Goal: Task Accomplishment & Management: Use online tool/utility

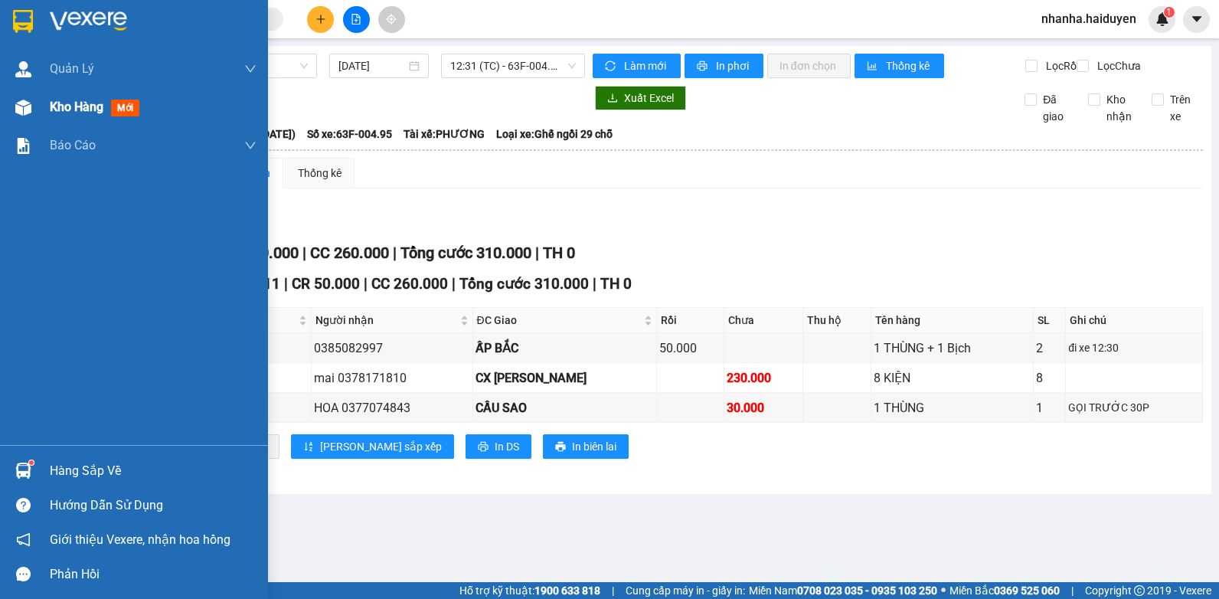
click at [41, 116] on div "Kho hàng mới" at bounding box center [134, 107] width 268 height 38
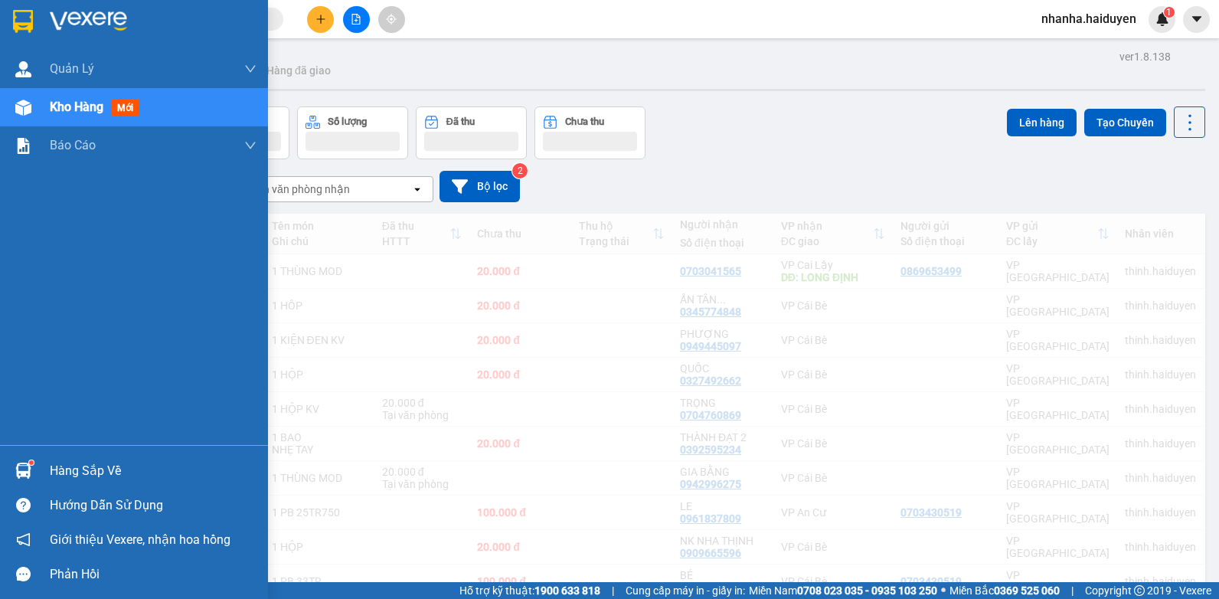
click at [43, 111] on div "Kho hàng mới" at bounding box center [134, 107] width 268 height 38
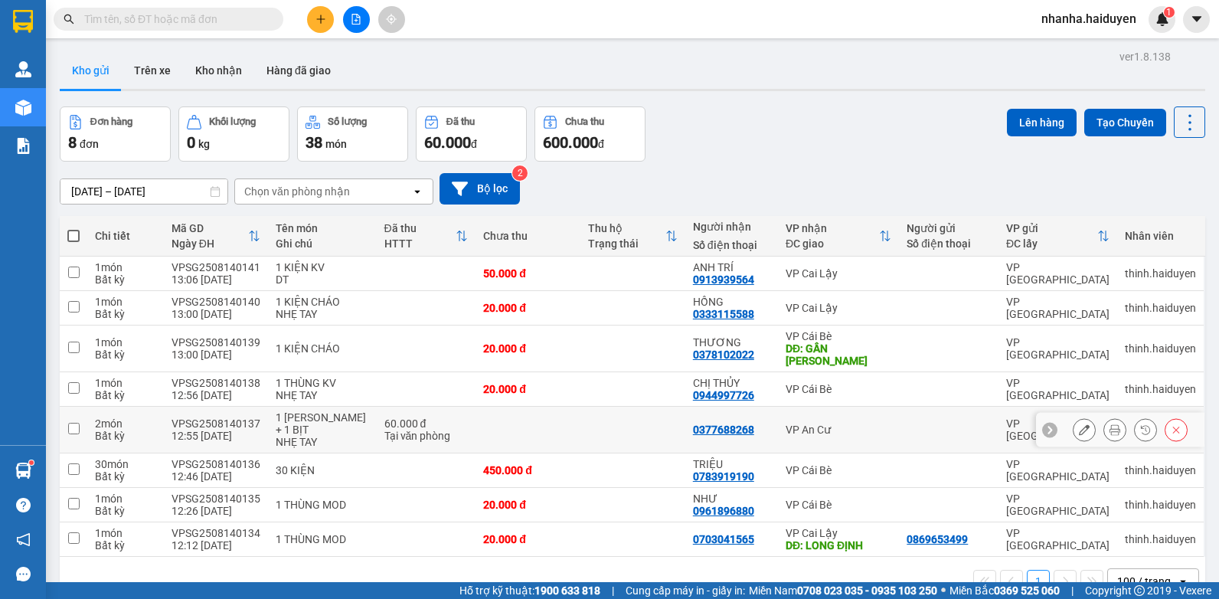
scroll to position [70, 0]
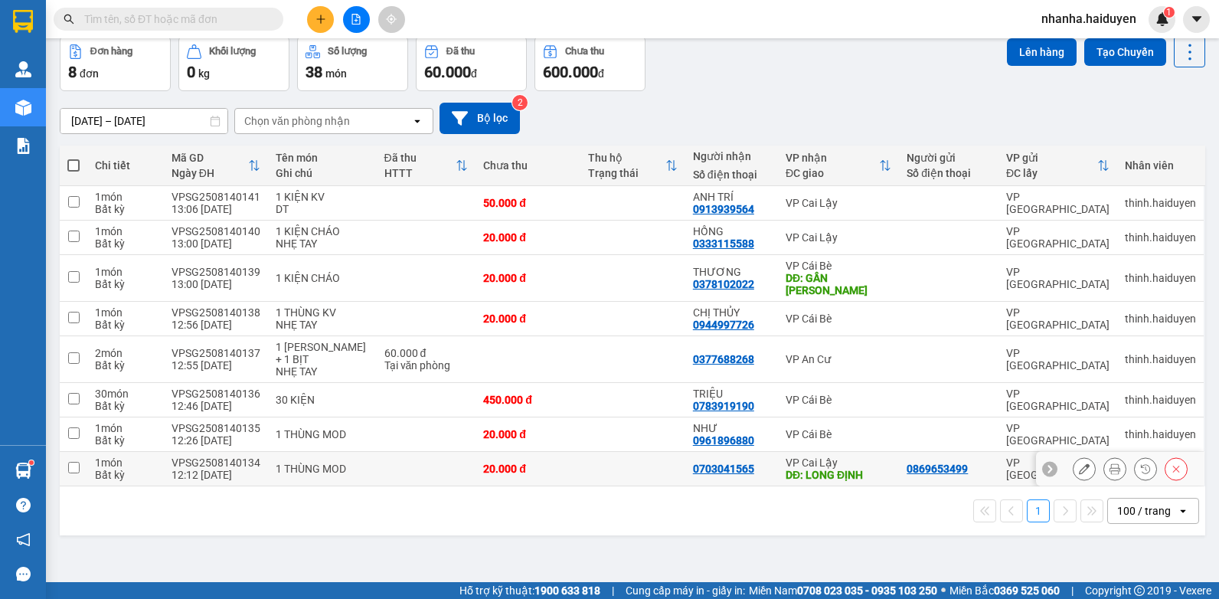
click at [785, 456] on div "VP Cai Lậy" at bounding box center [838, 462] width 106 height 12
checkbox input "true"
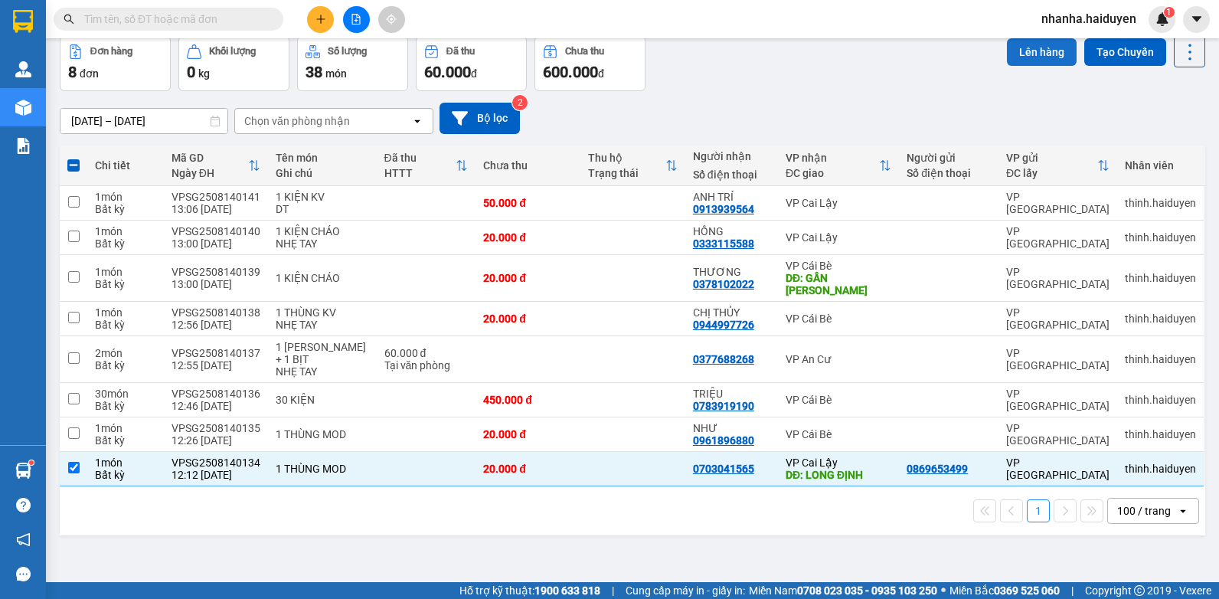
click at [1020, 55] on button "Lên hàng" at bounding box center [1042, 52] width 70 height 28
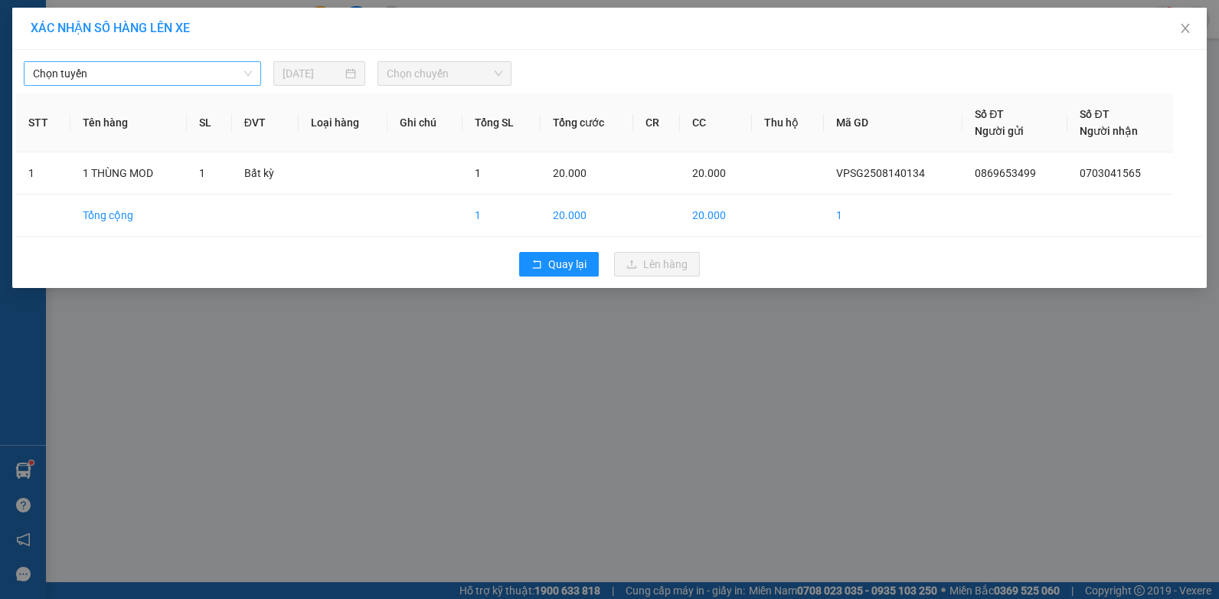
click at [177, 77] on span "Chọn tuyến" at bounding box center [142, 73] width 219 height 23
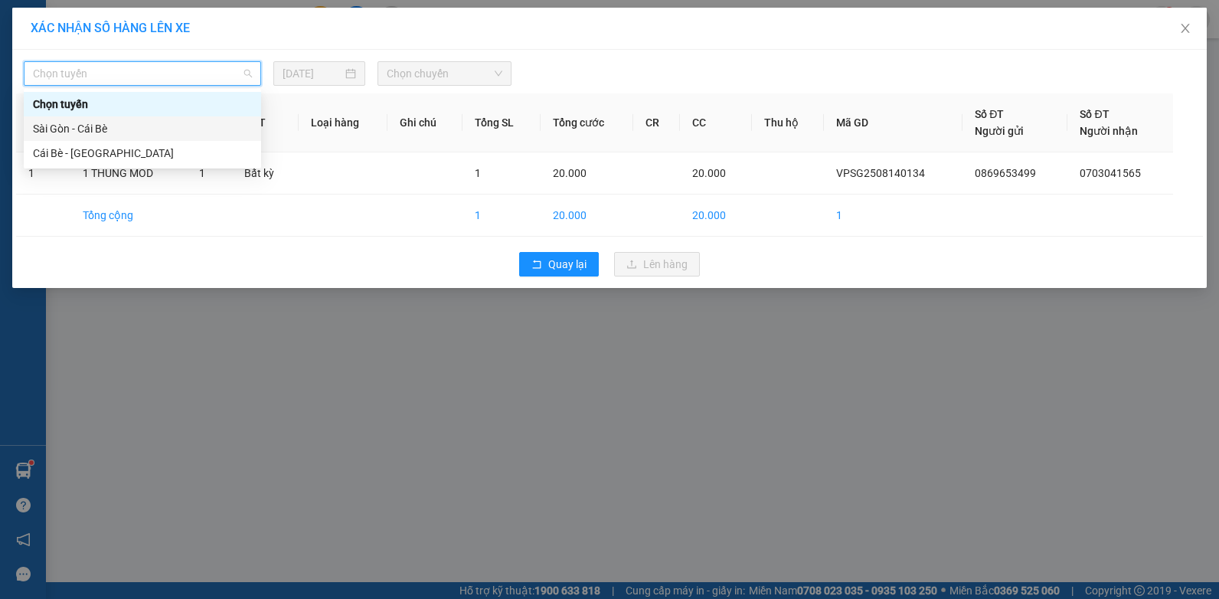
click at [148, 131] on div "Sài Gòn - Cái Bè" at bounding box center [142, 128] width 219 height 17
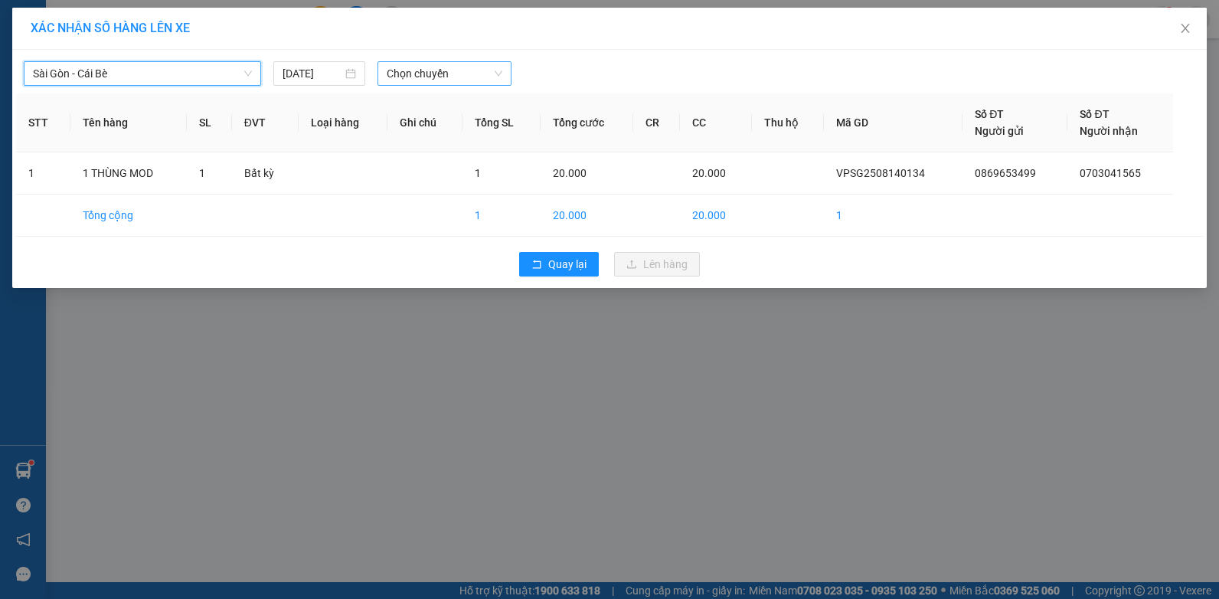
click at [478, 75] on span "Chọn chuyến" at bounding box center [444, 73] width 115 height 23
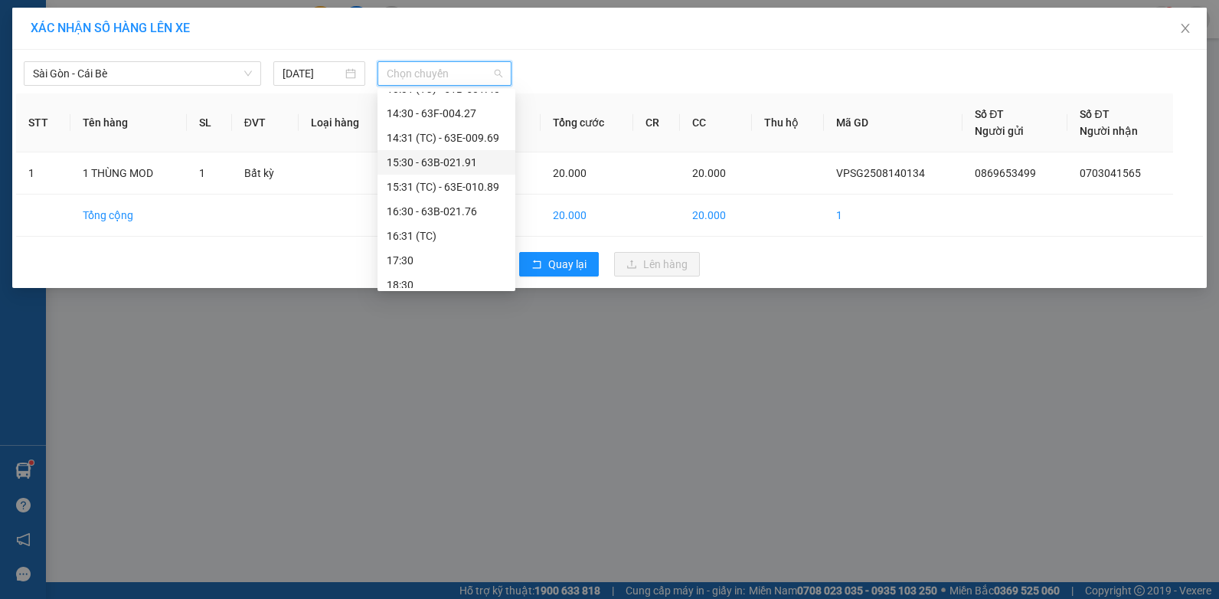
scroll to position [306, 0]
click at [450, 164] on div "13:31 (TC) - 51B-501.40" at bounding box center [446, 165] width 119 height 17
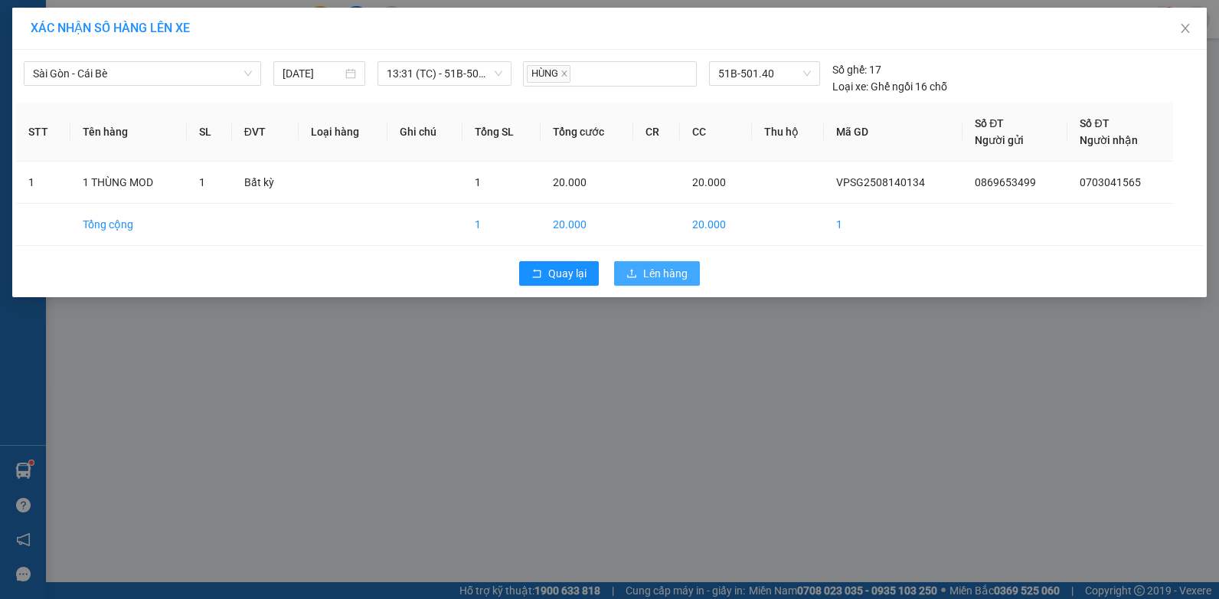
click at [642, 273] on button "Lên hàng" at bounding box center [657, 273] width 86 height 24
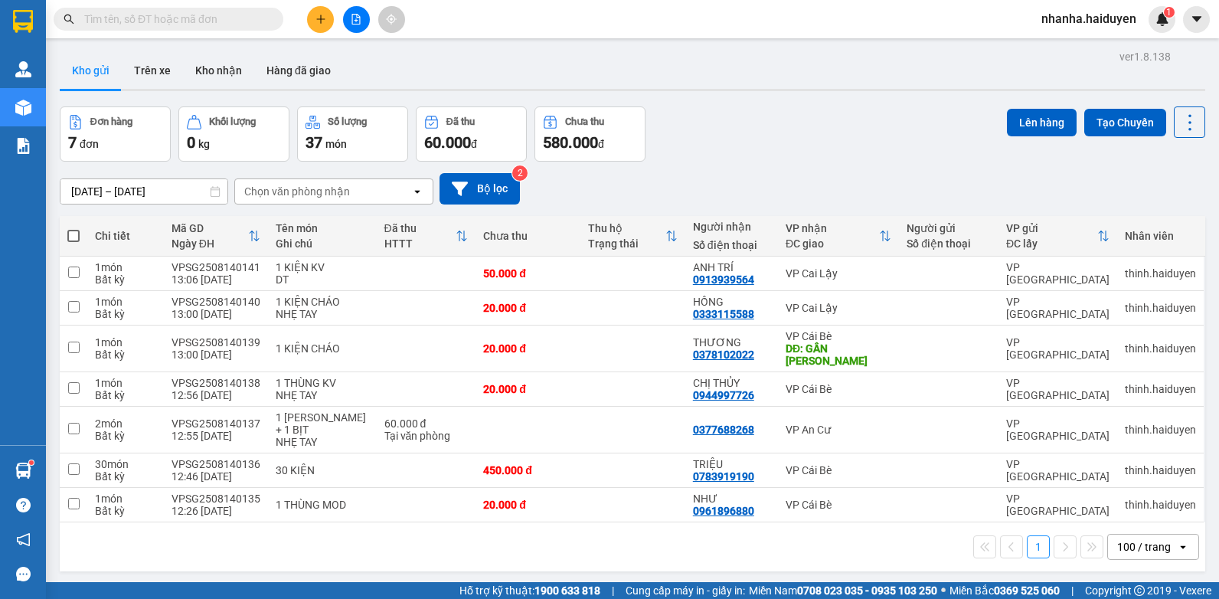
click at [1140, 542] on div "100 / trang" at bounding box center [1142, 546] width 69 height 24
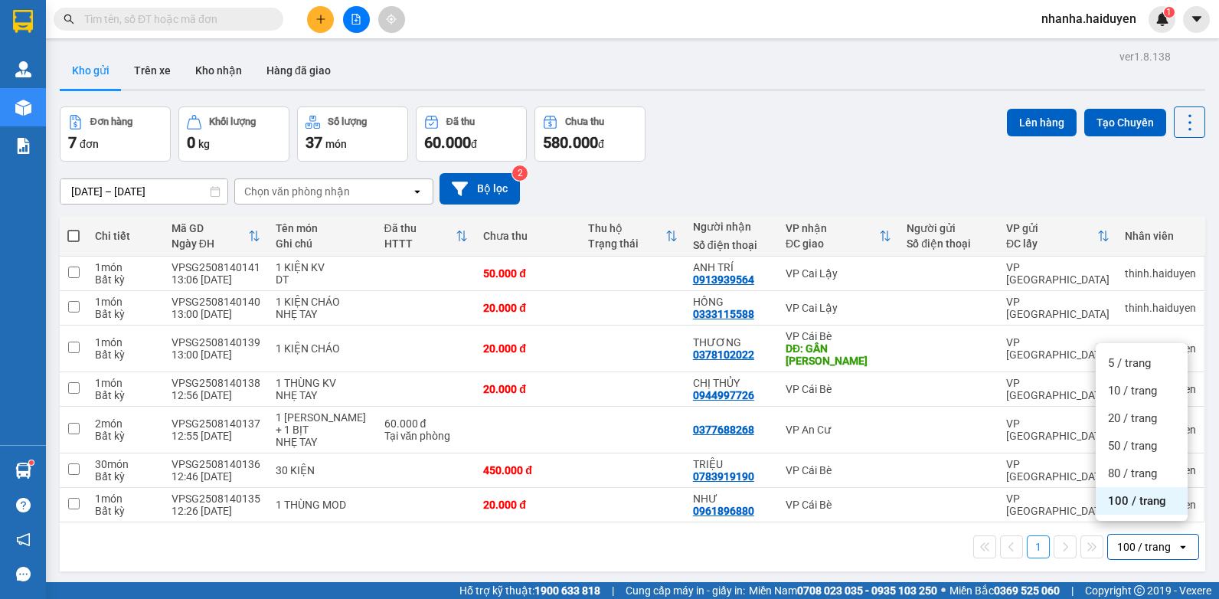
click at [1140, 500] on span "100 / trang" at bounding box center [1137, 500] width 58 height 15
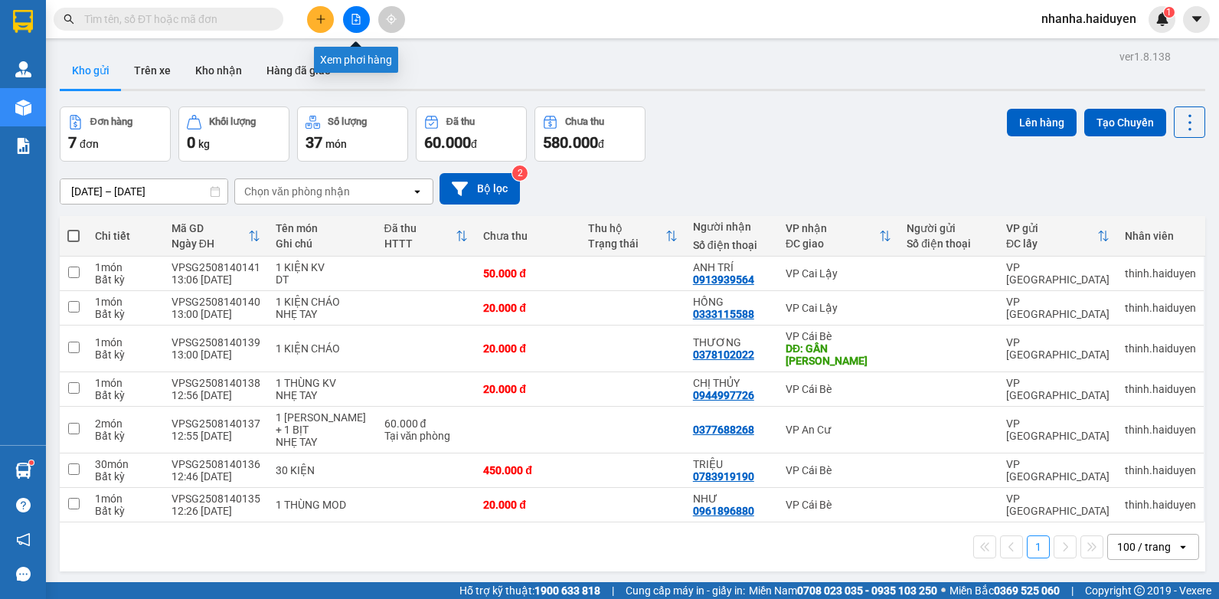
click at [351, 10] on button at bounding box center [356, 19] width 27 height 27
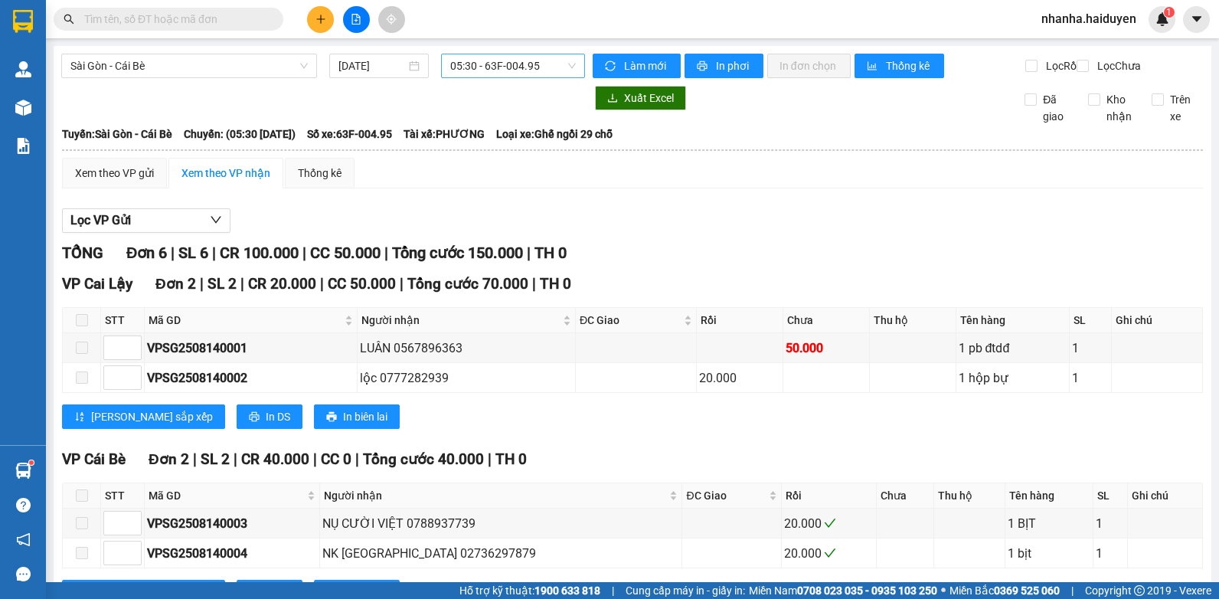
click at [461, 73] on span "05:30 - 63F-004.95" at bounding box center [513, 65] width 126 height 23
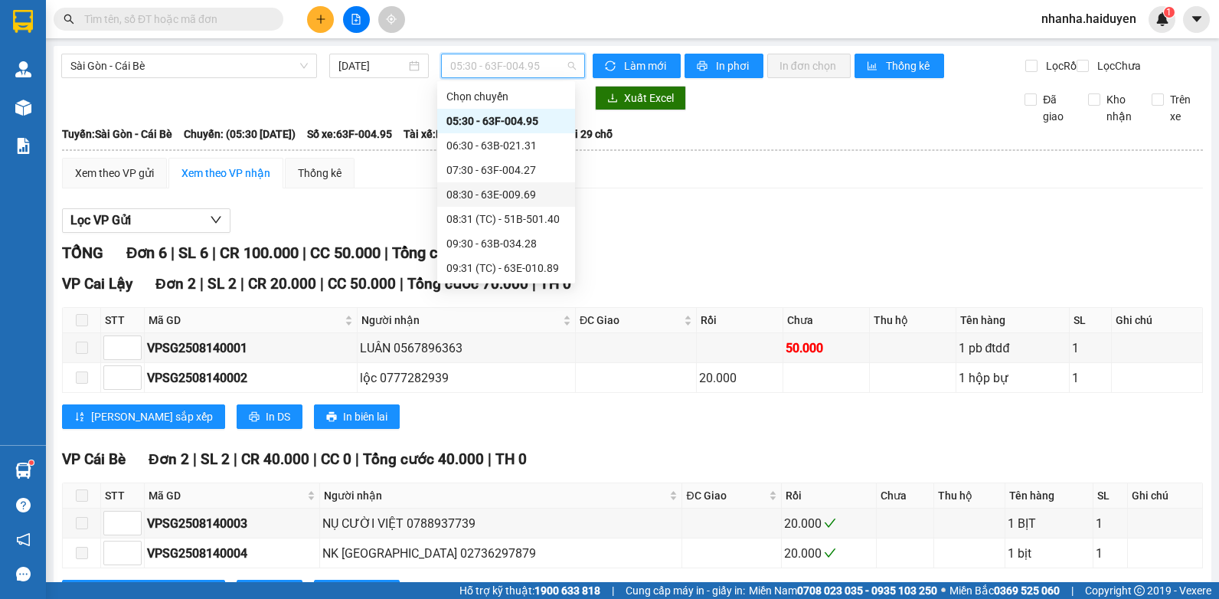
scroll to position [230, 0]
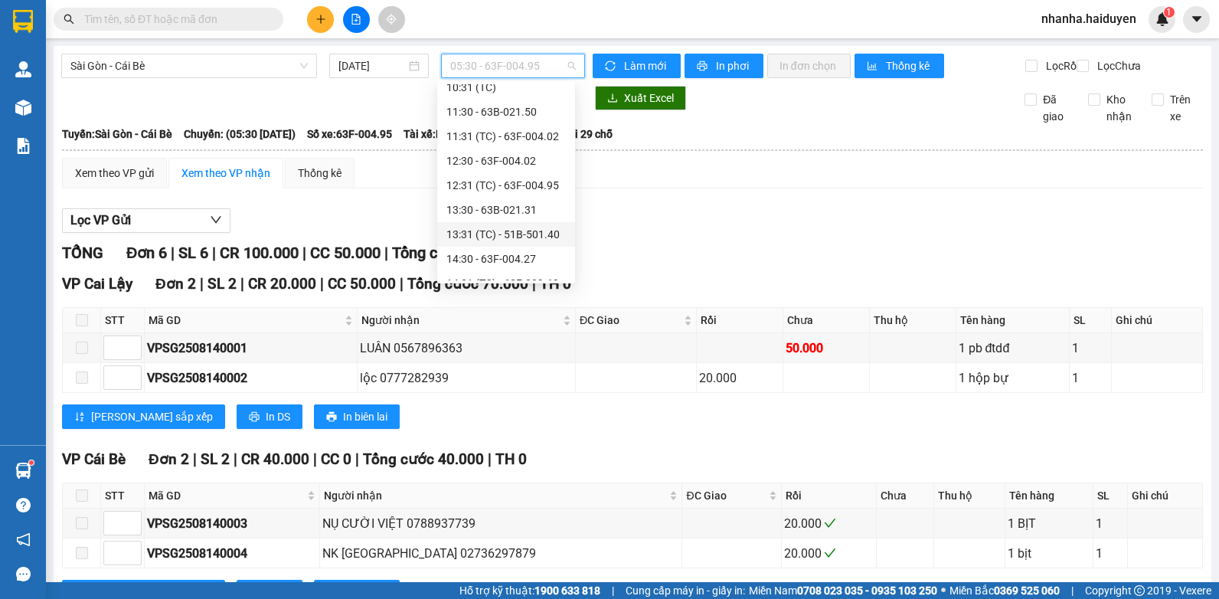
click at [491, 227] on div "13:31 (TC) - 51B-501.40" at bounding box center [505, 234] width 119 height 17
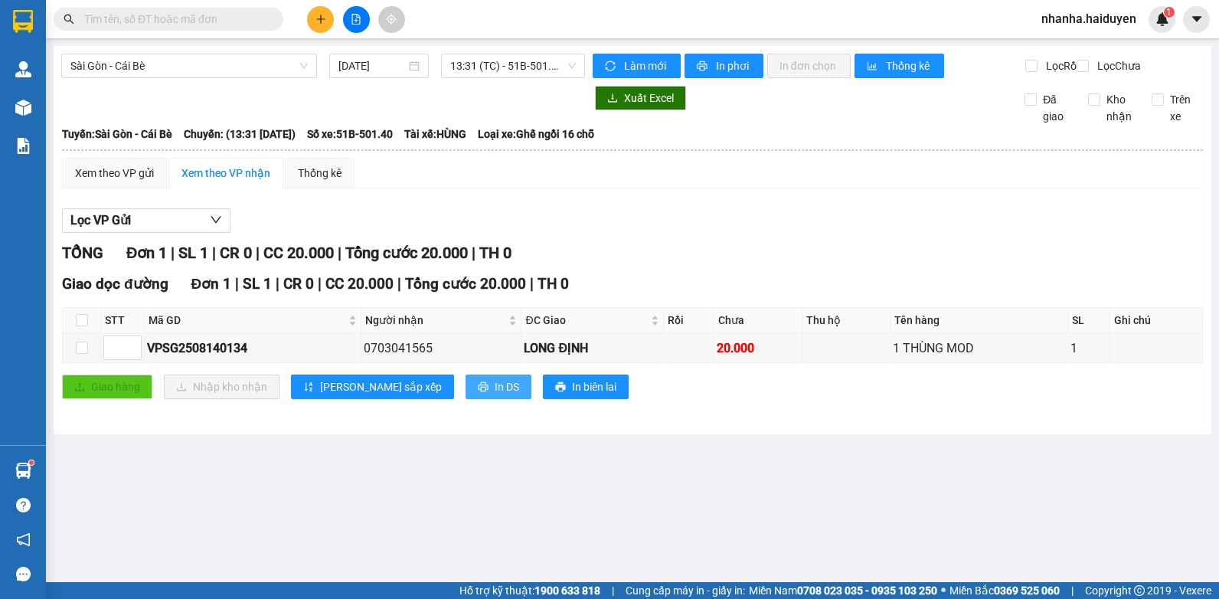
click at [495, 395] on span "In DS" at bounding box center [507, 386] width 24 height 17
click at [773, 224] on div "Lọc VP Gửi" at bounding box center [632, 220] width 1141 height 25
click at [74, 333] on th at bounding box center [82, 320] width 38 height 25
click at [78, 326] on input "checkbox" at bounding box center [82, 320] width 12 height 12
checkbox input "true"
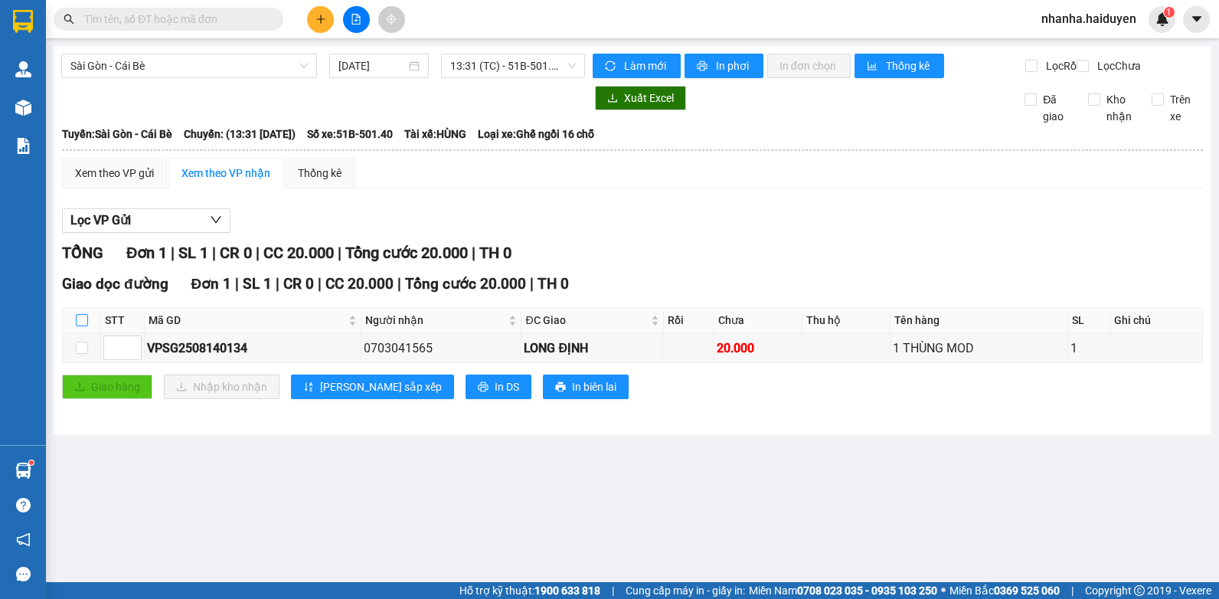
checkbox input "true"
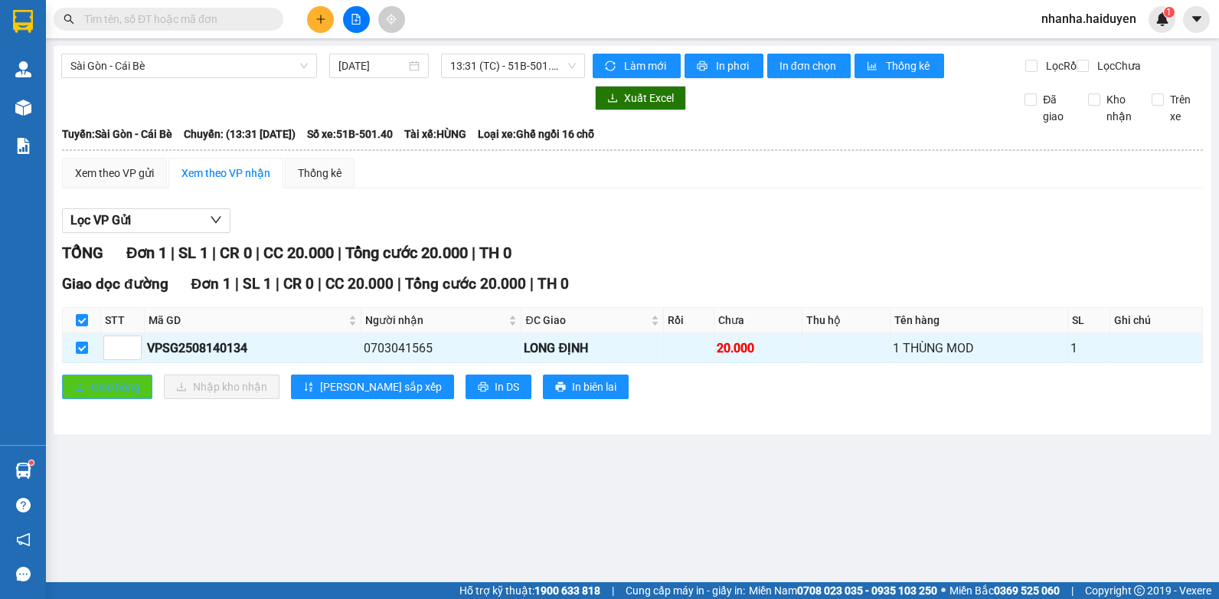
click at [78, 392] on icon "upload" at bounding box center [79, 386] width 11 height 11
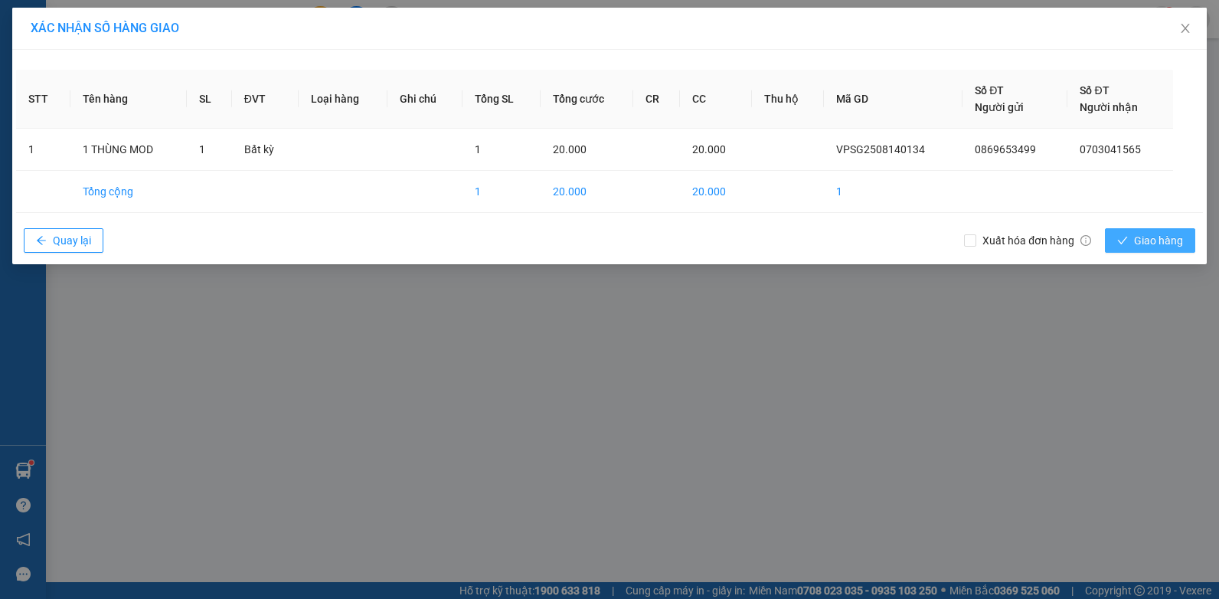
click at [1135, 245] on span "Giao hàng" at bounding box center [1158, 240] width 49 height 17
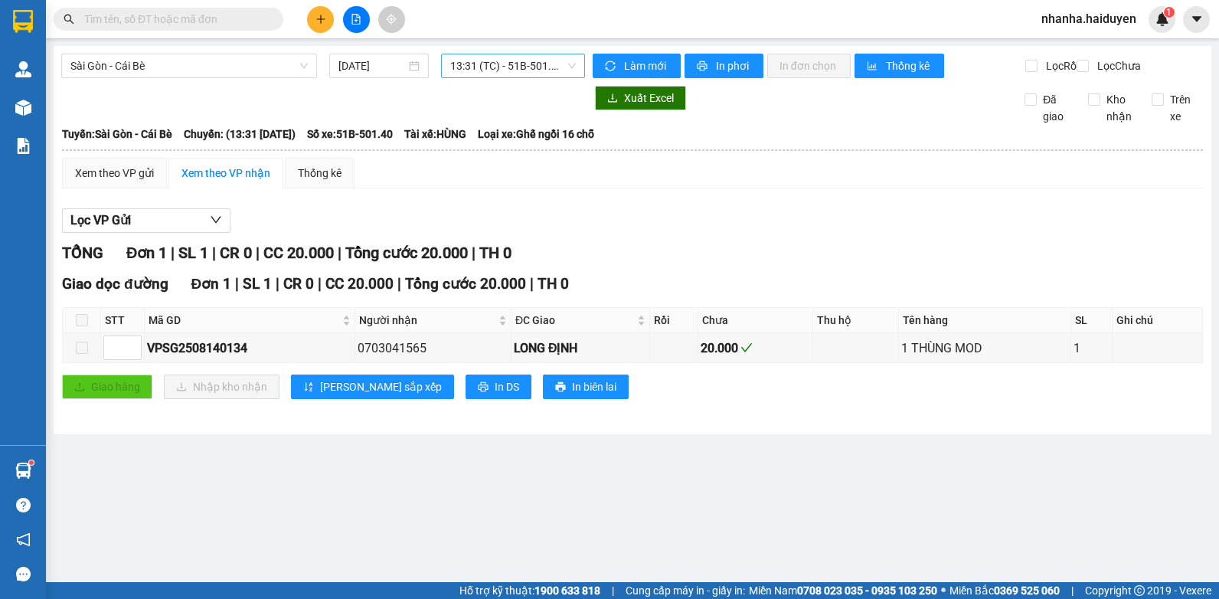
click at [465, 73] on span "13:31 (TC) - 51B-501.40" at bounding box center [513, 65] width 126 height 23
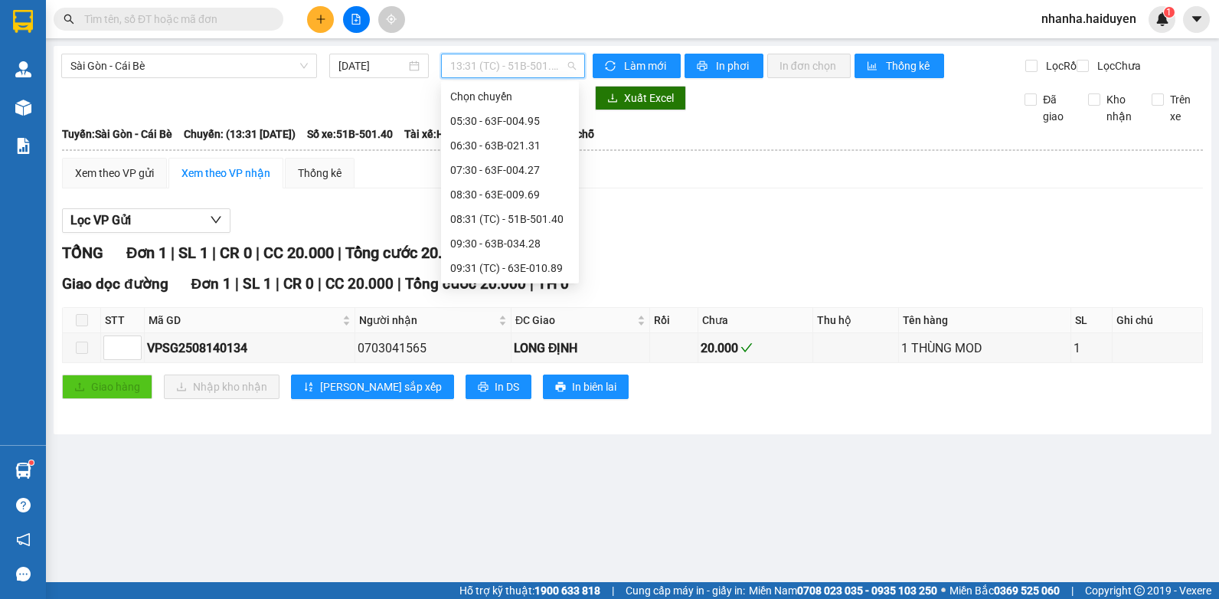
scroll to position [196, 0]
click at [521, 241] on div "13:30 - 63B-021.31" at bounding box center [509, 243] width 119 height 17
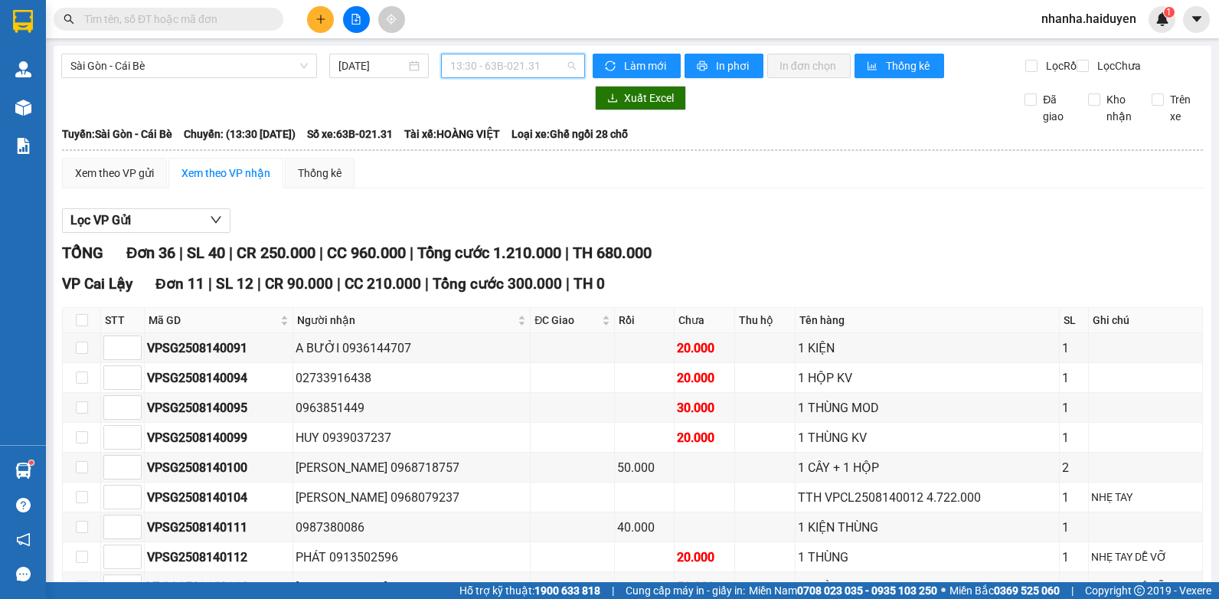
click at [519, 69] on span "13:30 - 63B-021.31" at bounding box center [513, 65] width 126 height 23
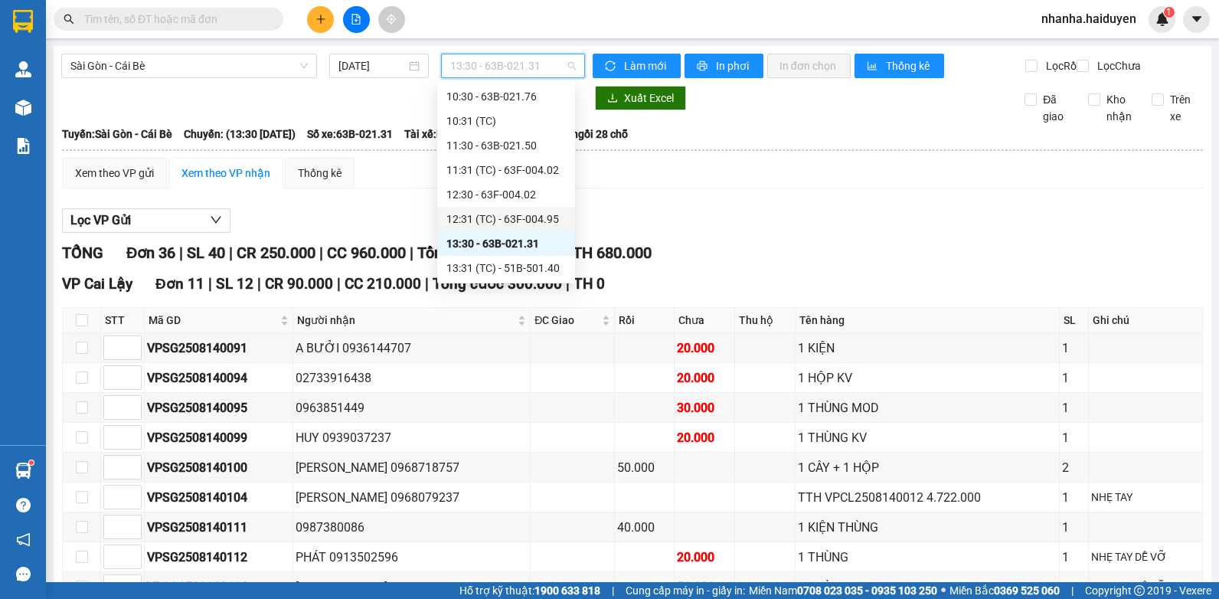
click at [509, 219] on div "12:31 (TC) - 63F-004.95" at bounding box center [505, 219] width 119 height 17
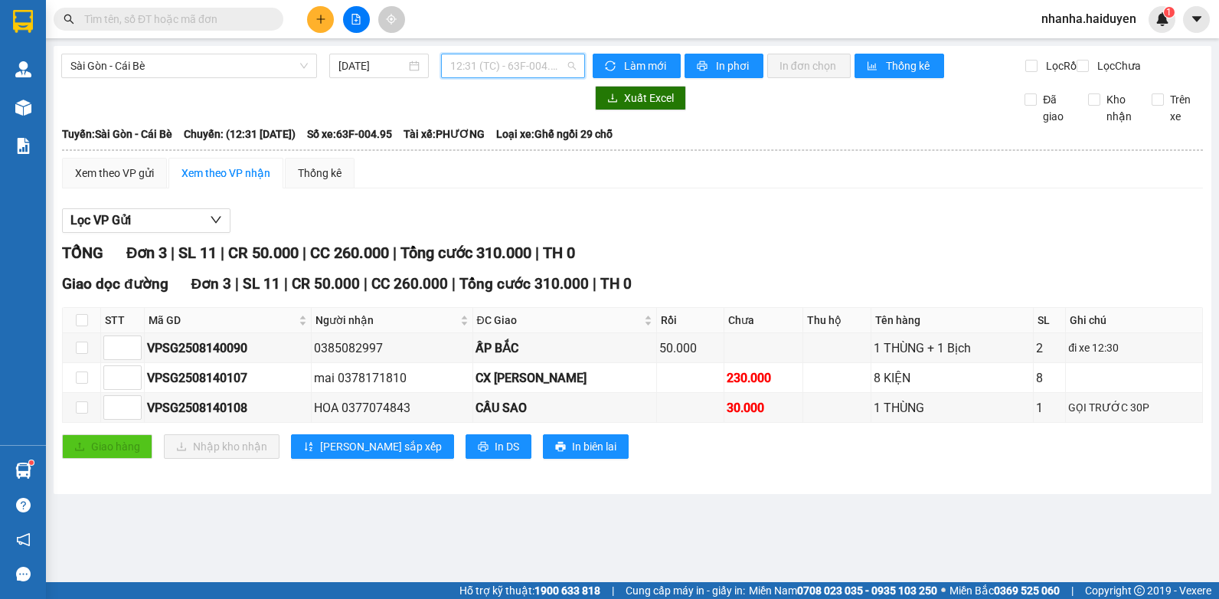
click at [550, 68] on span "12:31 (TC) - 63F-004.95" at bounding box center [513, 65] width 126 height 23
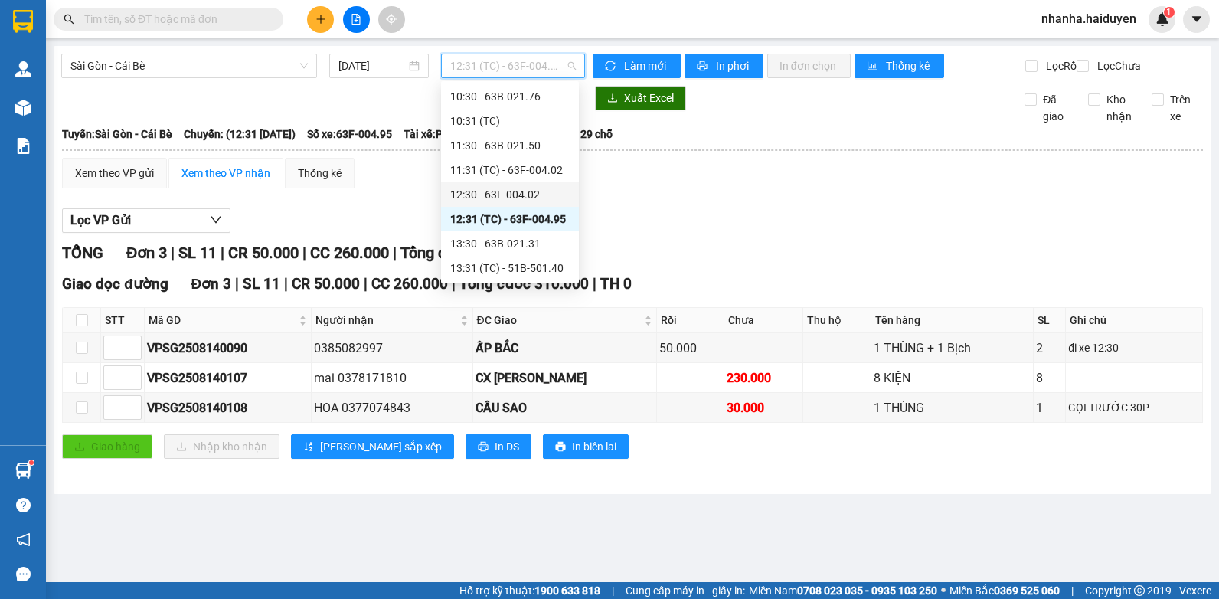
click at [515, 202] on div "12:30 - 63F-004.02" at bounding box center [509, 194] width 119 height 17
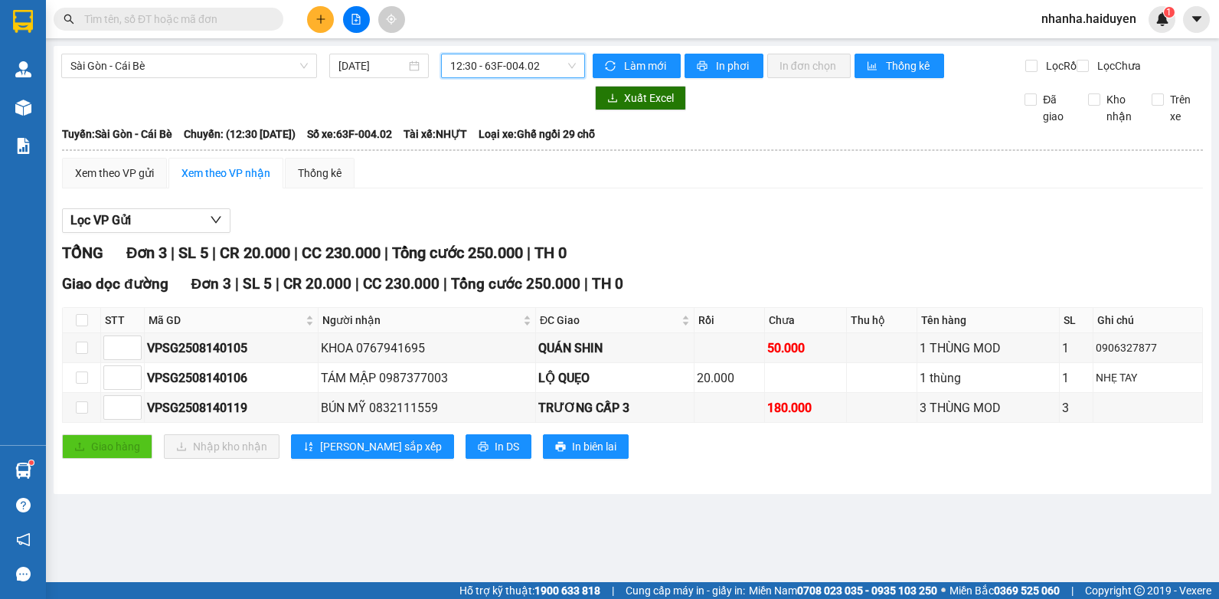
click at [88, 333] on th at bounding box center [82, 320] width 38 height 25
click at [77, 326] on input "checkbox" at bounding box center [82, 320] width 12 height 12
checkbox input "true"
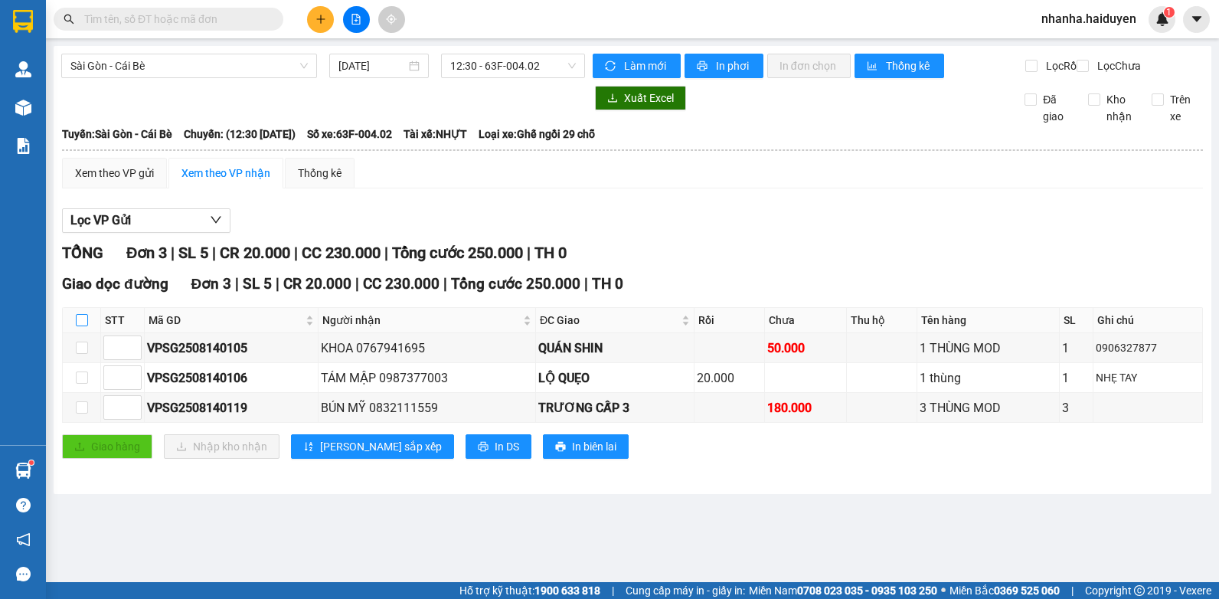
checkbox input "true"
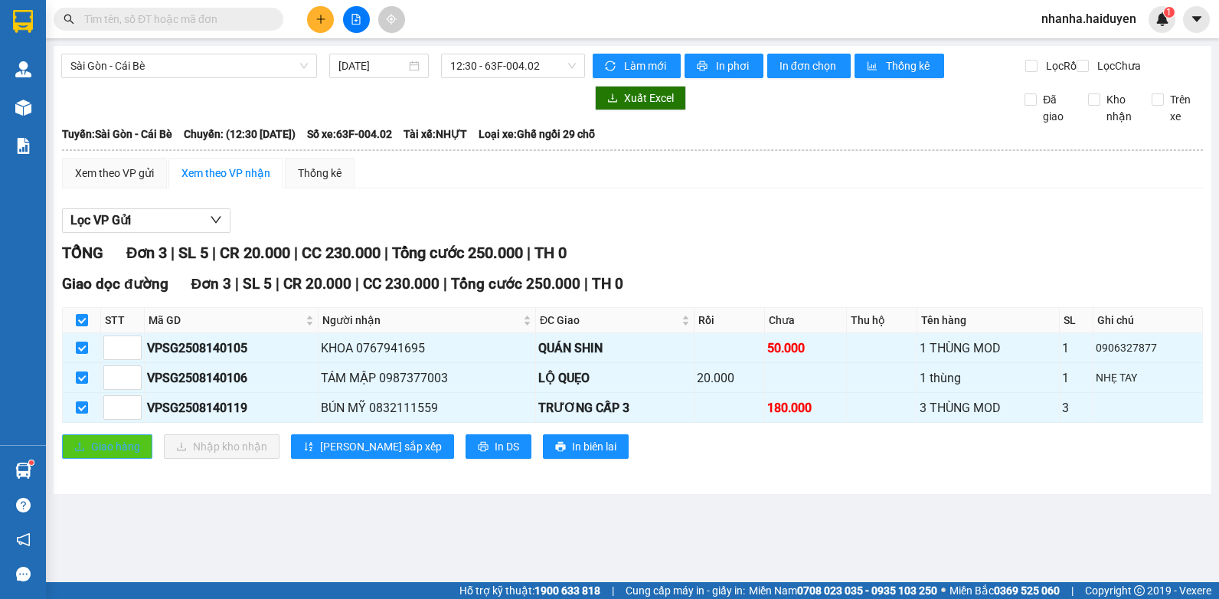
click at [124, 455] on span "Giao hàng" at bounding box center [115, 446] width 49 height 17
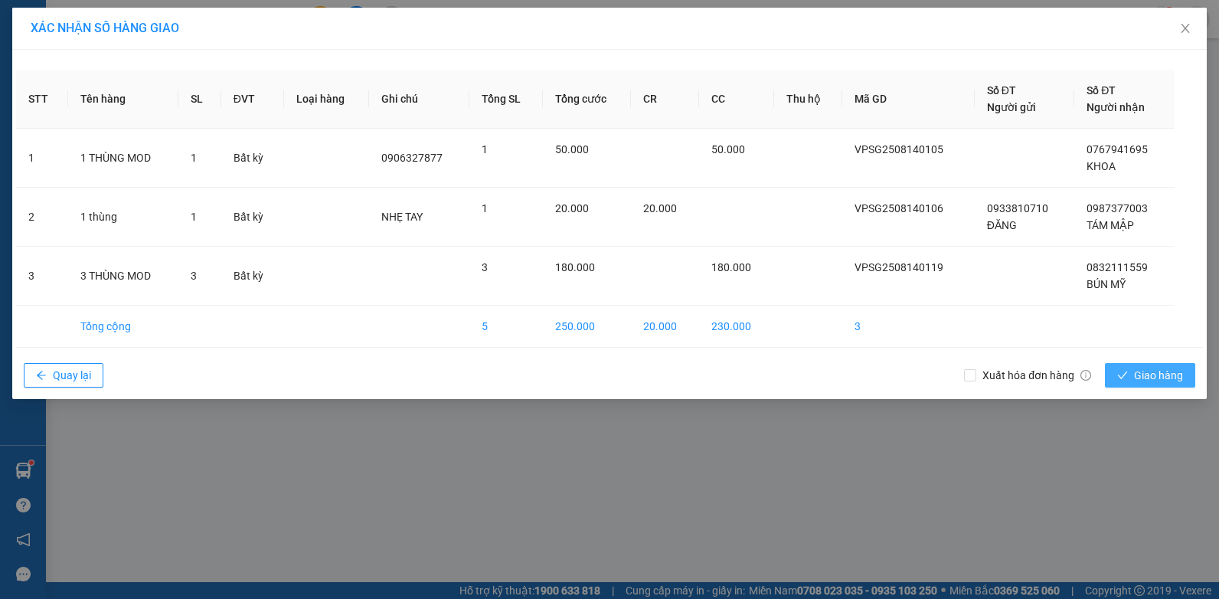
click at [1119, 370] on icon "check" at bounding box center [1122, 375] width 11 height 11
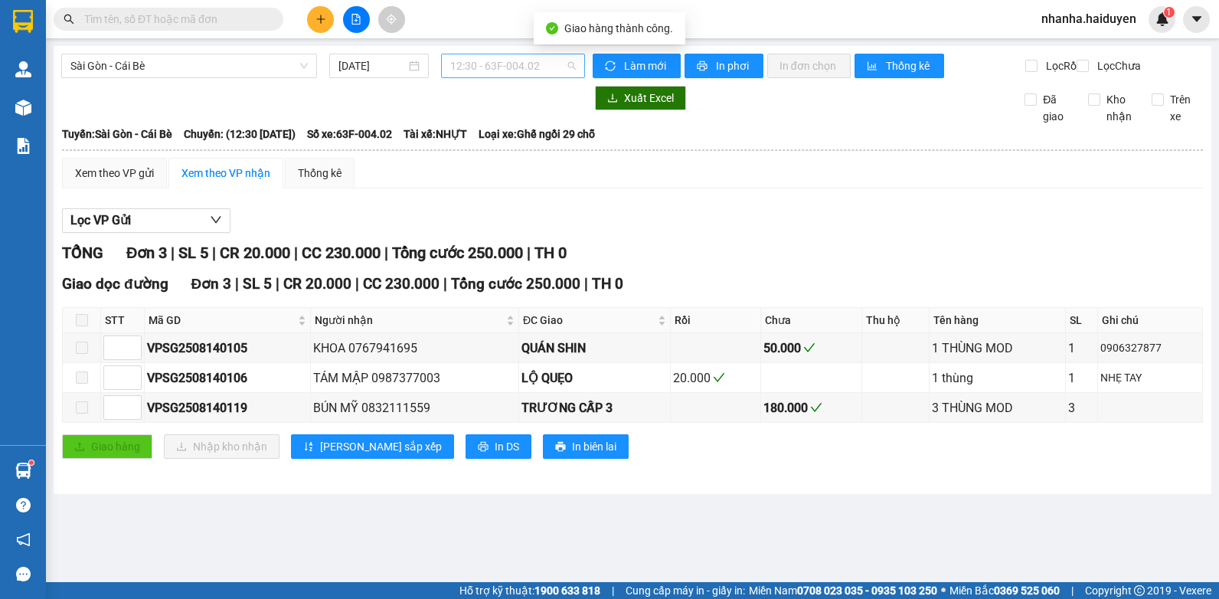
click at [554, 76] on span "12:30 - 63F-004.02" at bounding box center [513, 65] width 126 height 23
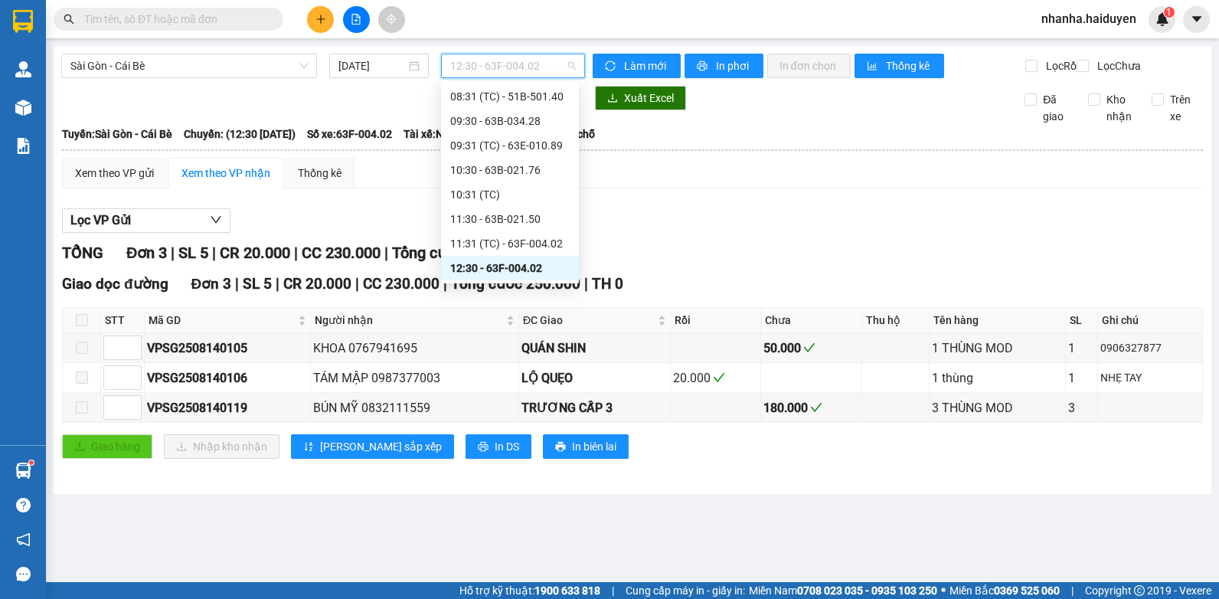
scroll to position [199, 0]
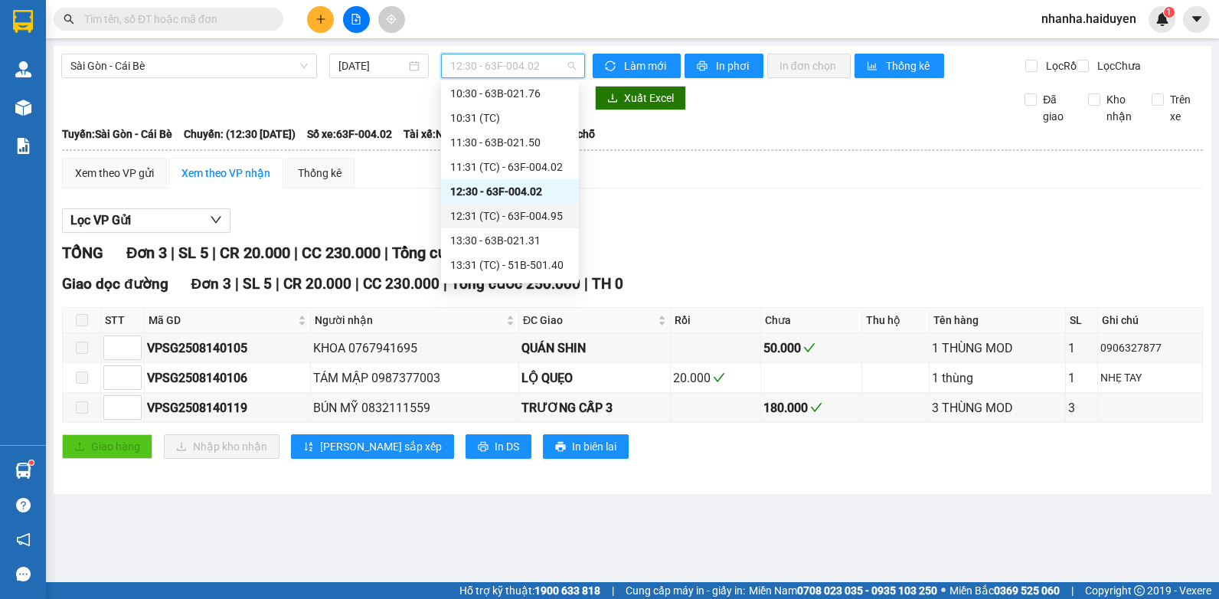
click at [515, 215] on div "12:31 (TC) - 63F-004.95" at bounding box center [509, 215] width 119 height 17
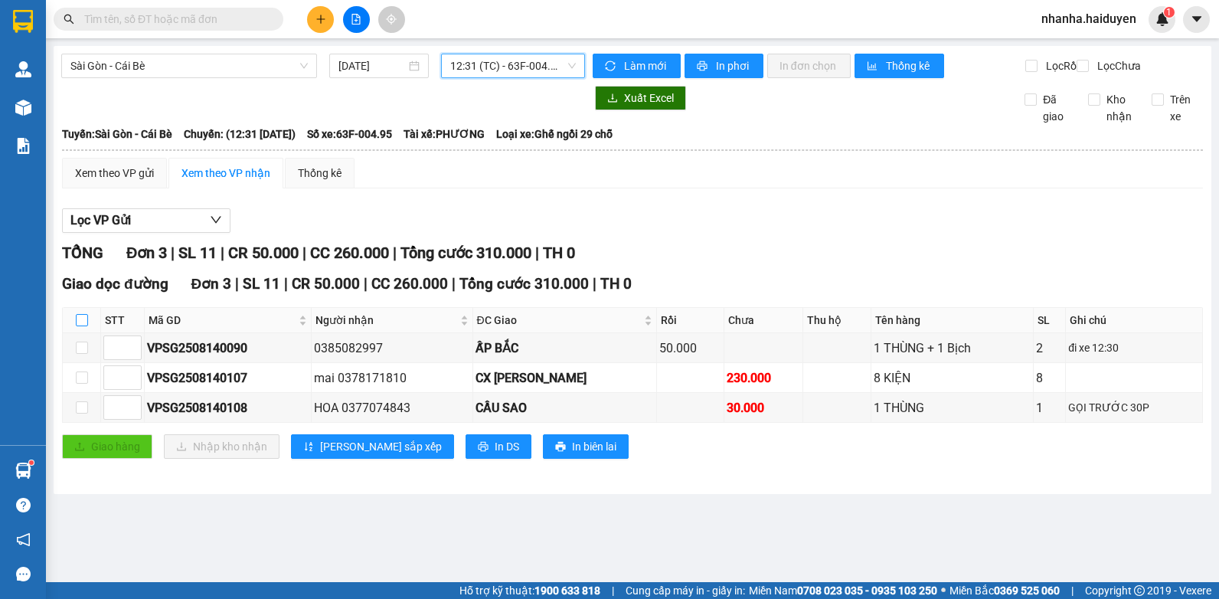
click at [84, 326] on input "checkbox" at bounding box center [82, 320] width 12 height 12
checkbox input "true"
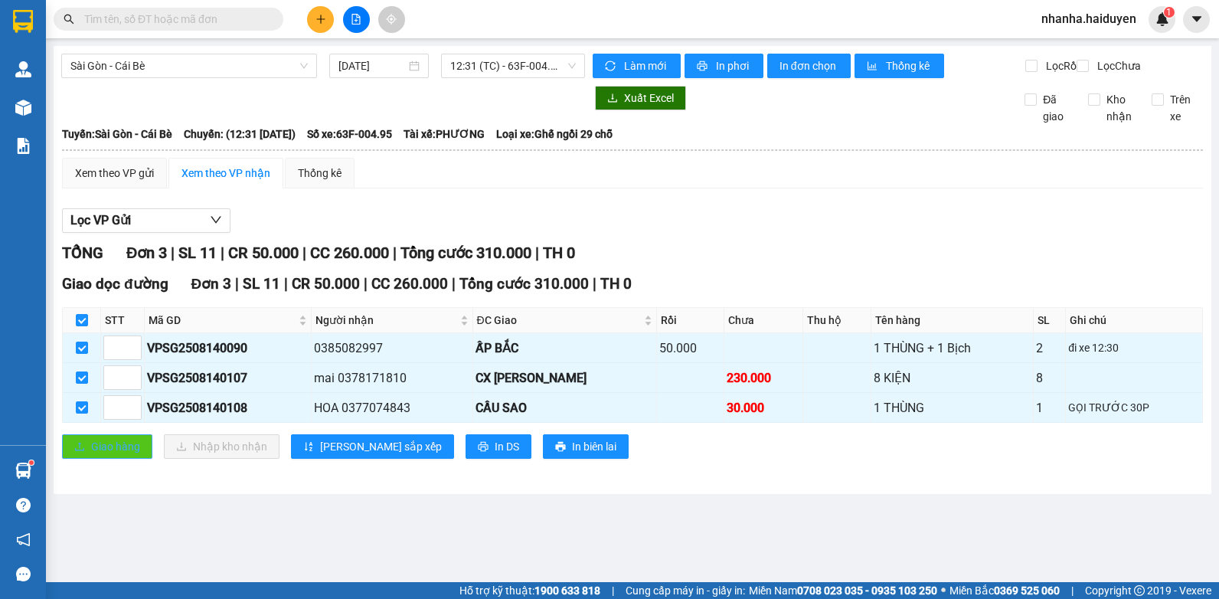
click at [91, 455] on span "Giao hàng" at bounding box center [115, 446] width 49 height 17
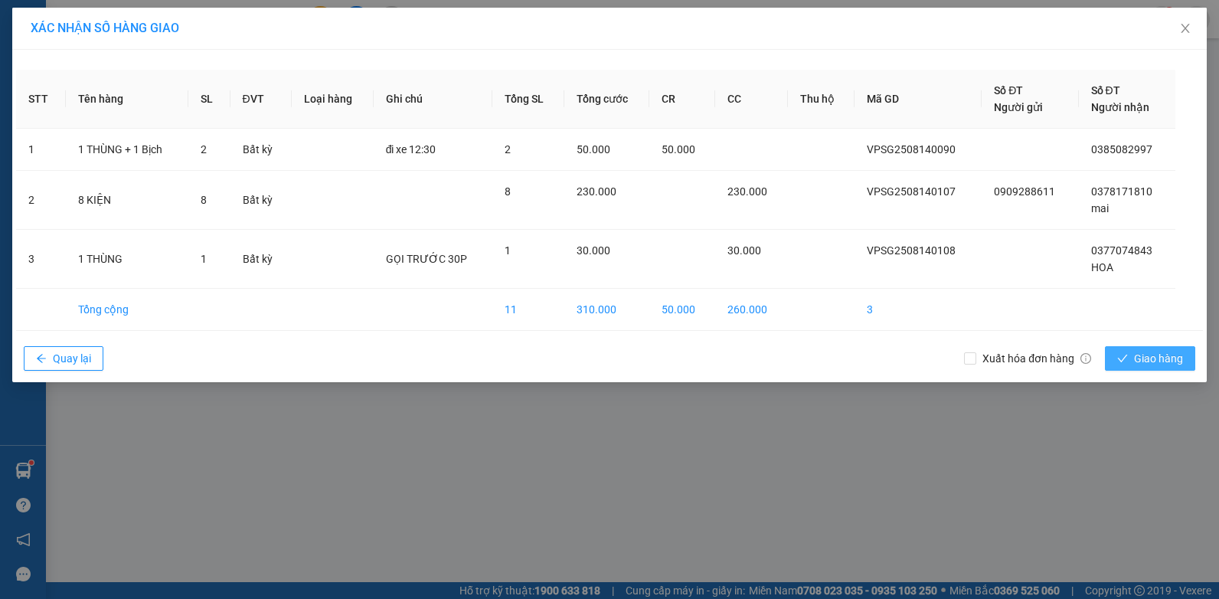
click at [1124, 353] on icon "check" at bounding box center [1122, 358] width 11 height 11
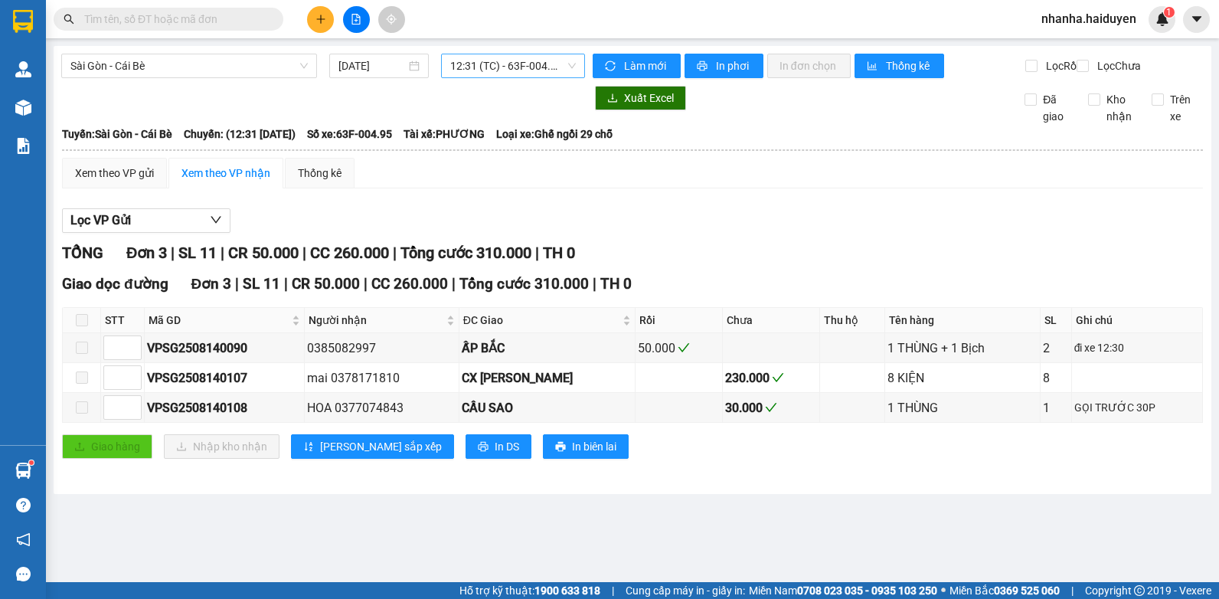
click at [499, 69] on span "12:31 (TC) - 63F-004.95" at bounding box center [513, 65] width 126 height 23
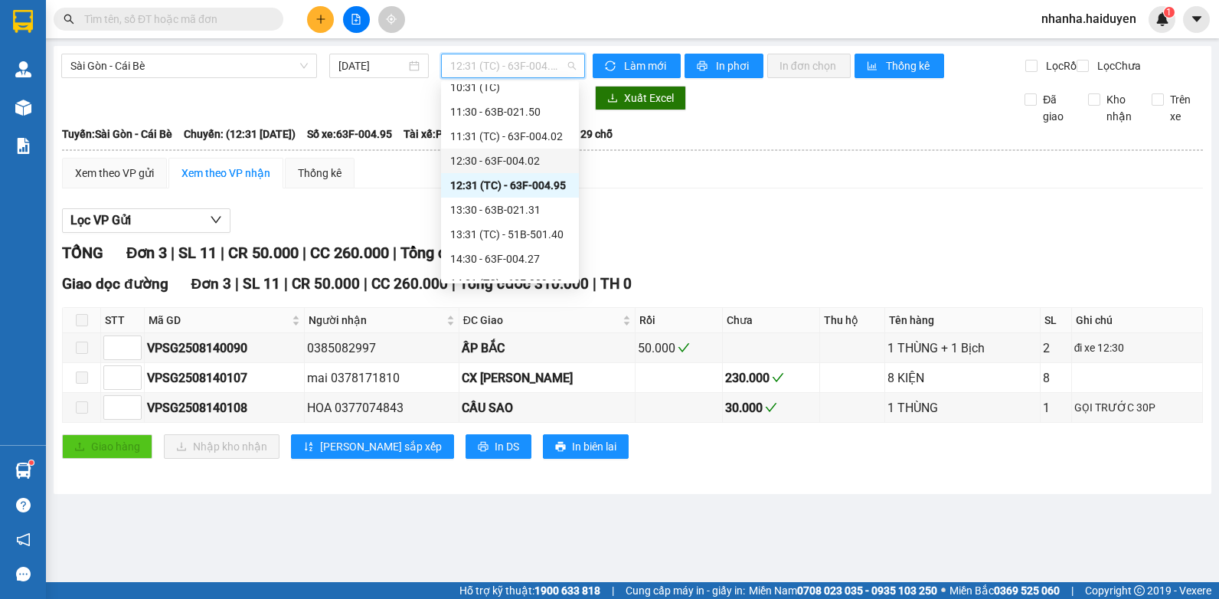
scroll to position [153, 0]
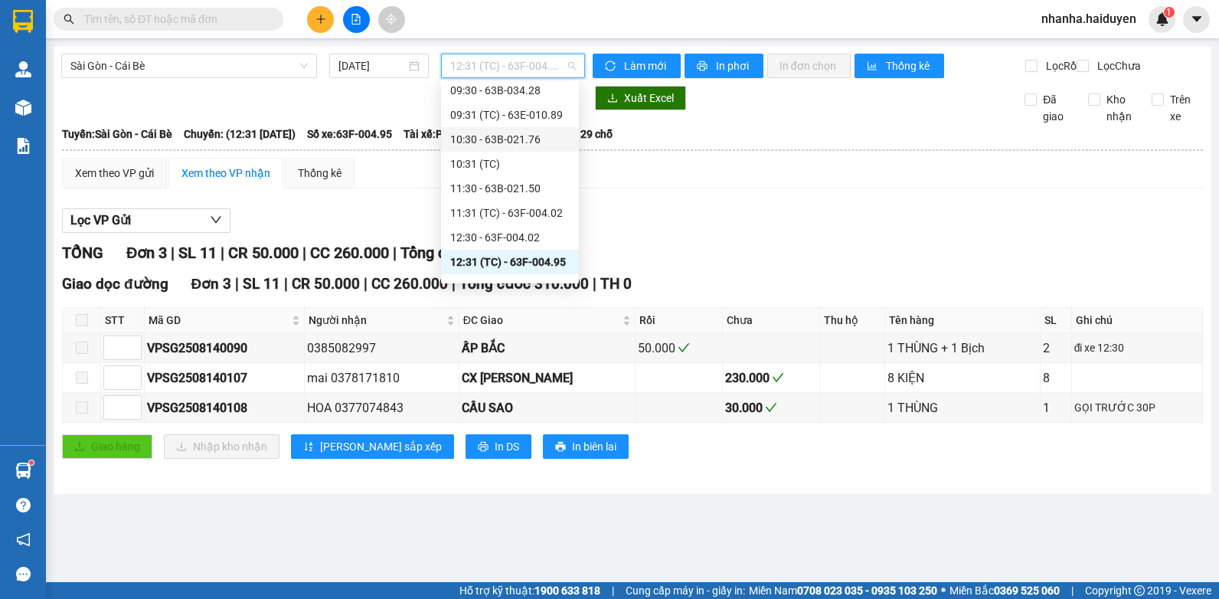
click at [528, 137] on div "10:30 - 63B-021.76" at bounding box center [509, 139] width 119 height 17
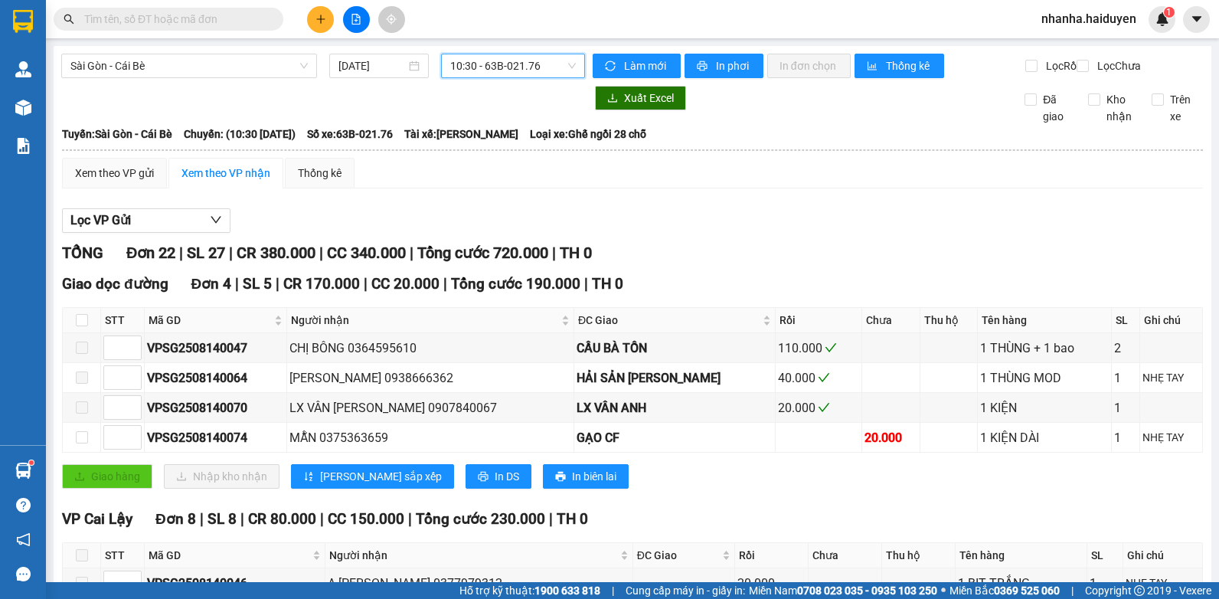
click at [526, 77] on div "10:30 - 63B-021.76" at bounding box center [513, 66] width 144 height 24
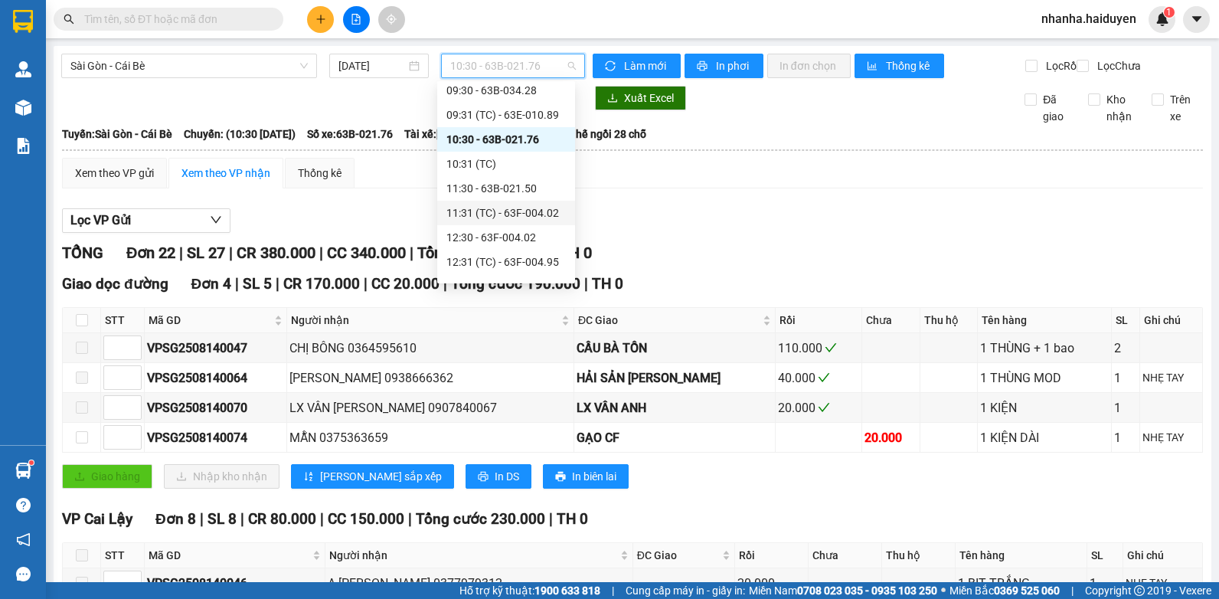
click at [527, 204] on div "11:31 (TC) - 63F-004.02" at bounding box center [506, 213] width 138 height 24
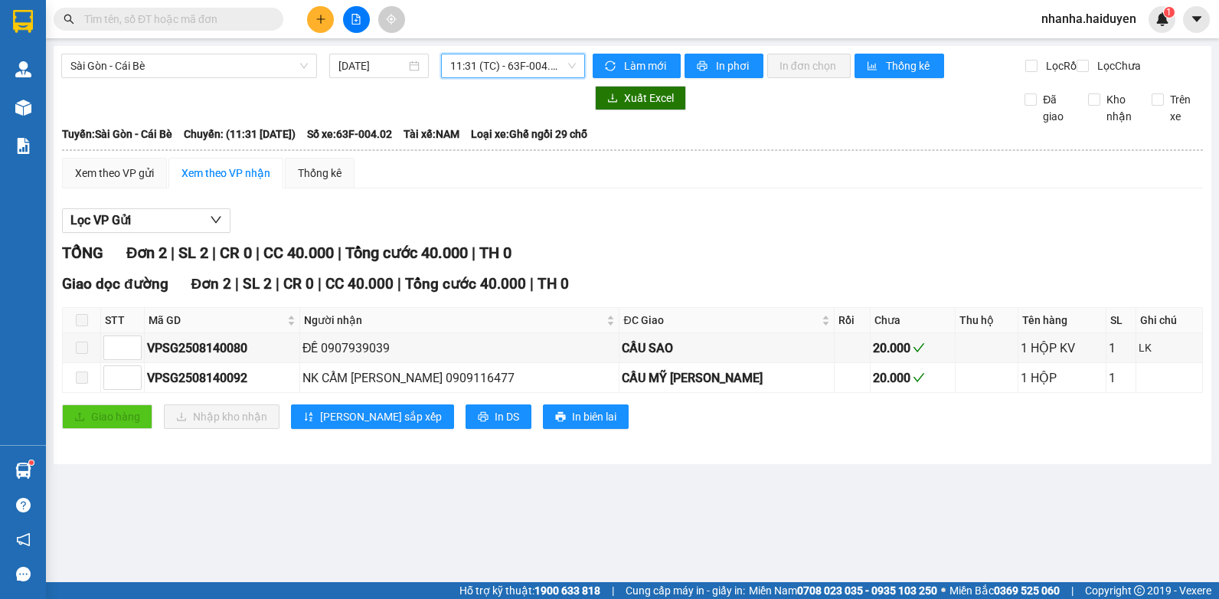
click at [532, 71] on span "11:31 (TC) - 63F-004.02" at bounding box center [513, 65] width 126 height 23
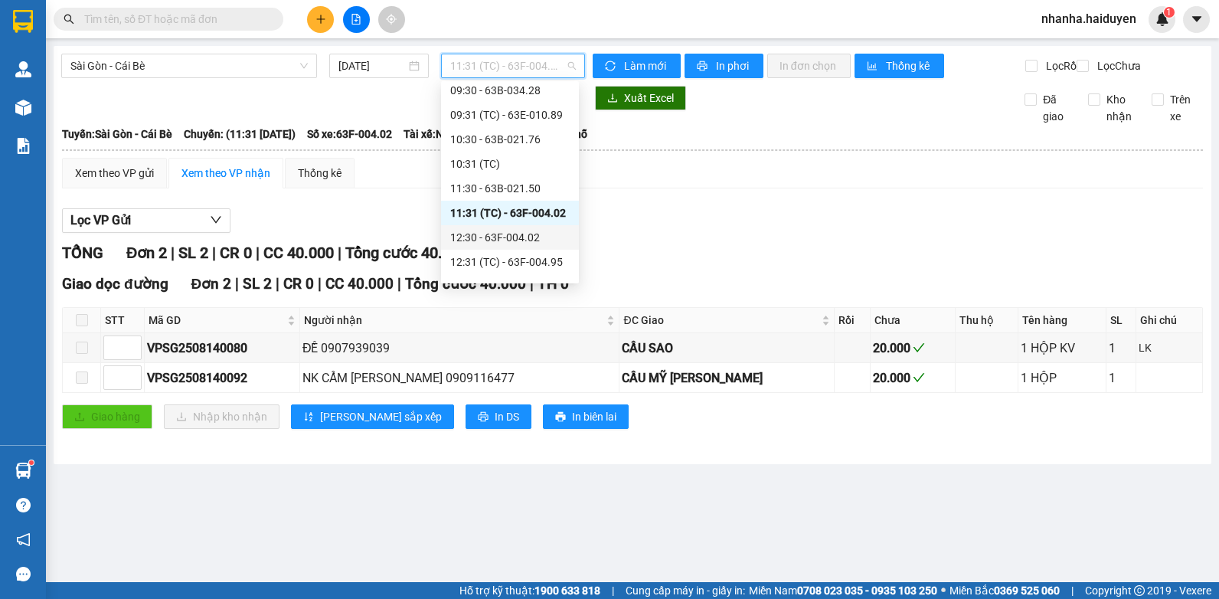
click at [508, 231] on div "12:30 - 63F-004.02" at bounding box center [509, 237] width 119 height 17
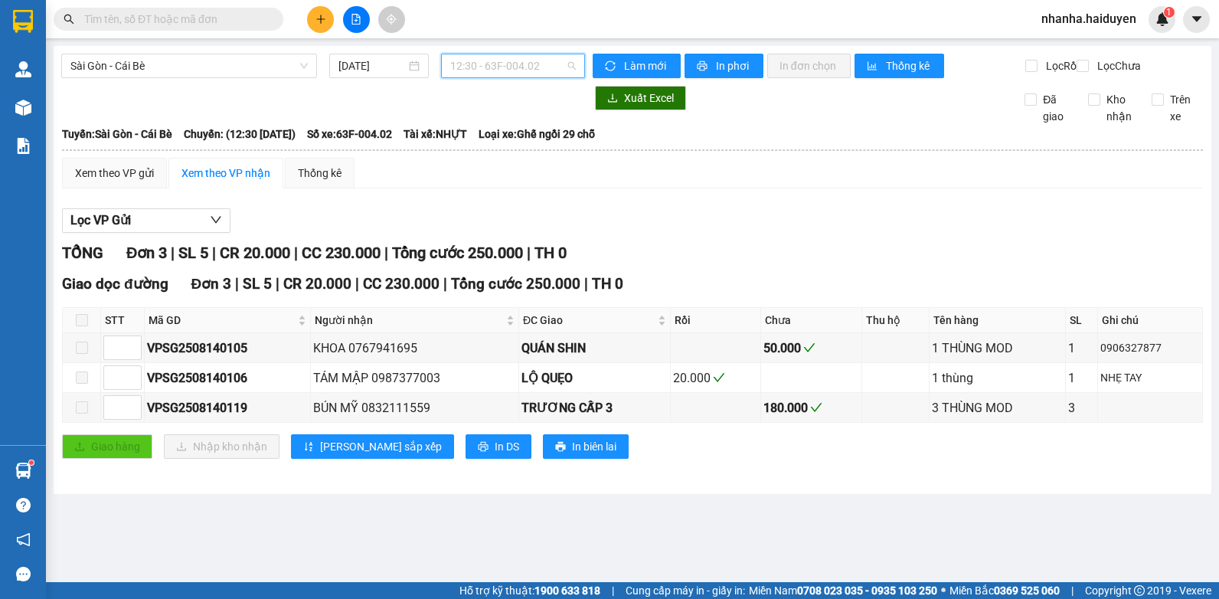
click at [514, 69] on span "12:30 - 63F-004.02" at bounding box center [513, 65] width 126 height 23
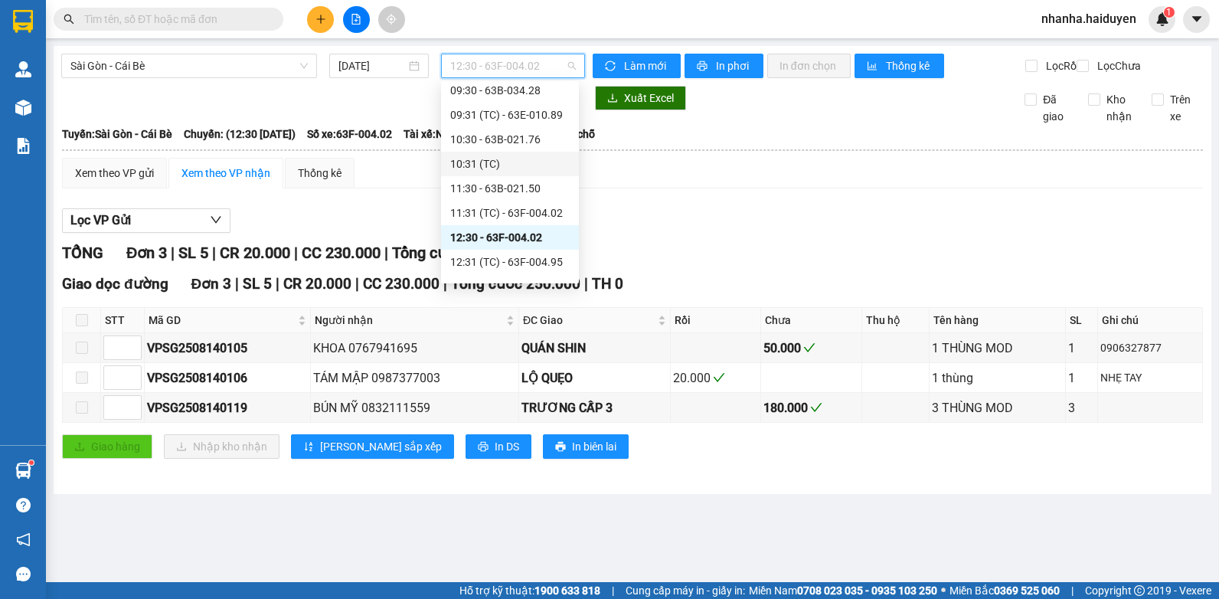
click at [925, 265] on div "[PERSON_NAME] 3 | SL 5 | CR 20.000 | CC 230.000 | [PERSON_NAME] 250.000 | TH 0" at bounding box center [632, 253] width 1141 height 24
